Goal: Information Seeking & Learning: Learn about a topic

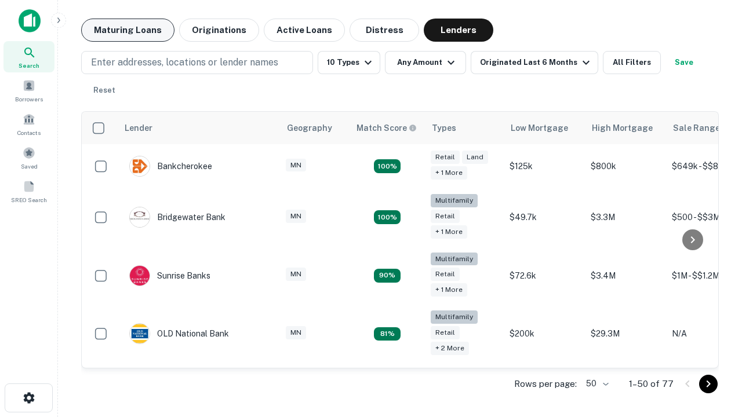
click at [128, 30] on button "Maturing Loans" at bounding box center [127, 30] width 93 height 23
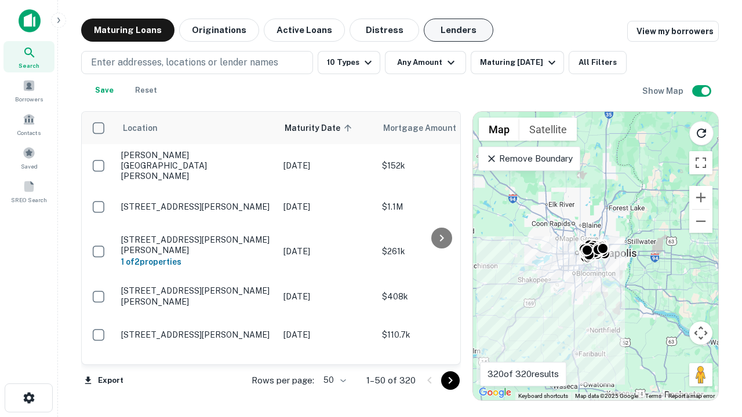
click at [459, 30] on button "Lenders" at bounding box center [459, 30] width 70 height 23
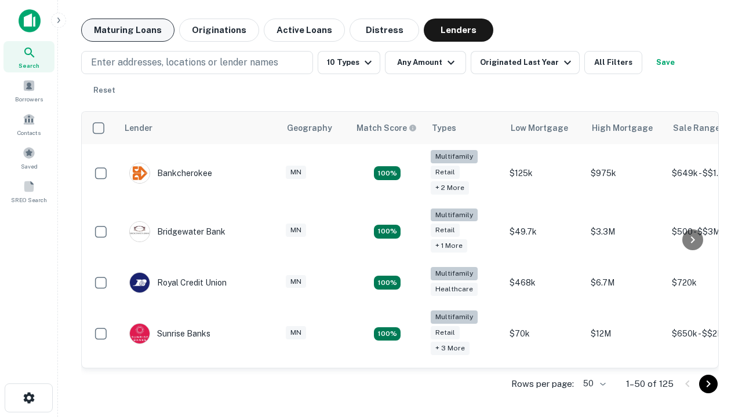
click at [128, 30] on button "Maturing Loans" at bounding box center [127, 30] width 93 height 23
